Goal: Navigation & Orientation: Find specific page/section

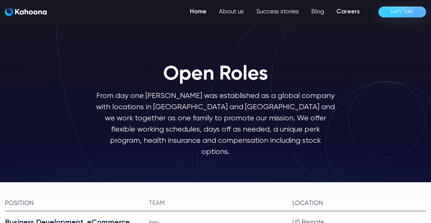
click at [205, 15] on link "Home" at bounding box center [198, 12] width 29 height 12
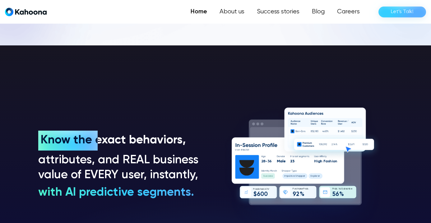
click at [407, 12] on div "Let’s Talk!" at bounding box center [402, 12] width 23 height 10
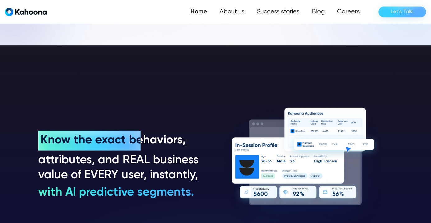
scroll to position [407, 0]
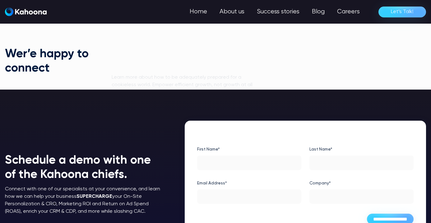
click at [356, 12] on link "Careers" at bounding box center [348, 12] width 35 height 12
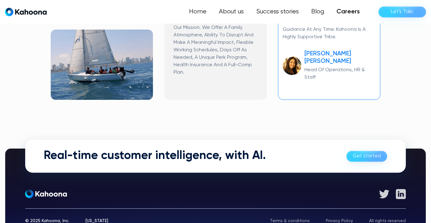
scroll to position [472, 0]
